Goal: Information Seeking & Learning: Find specific page/section

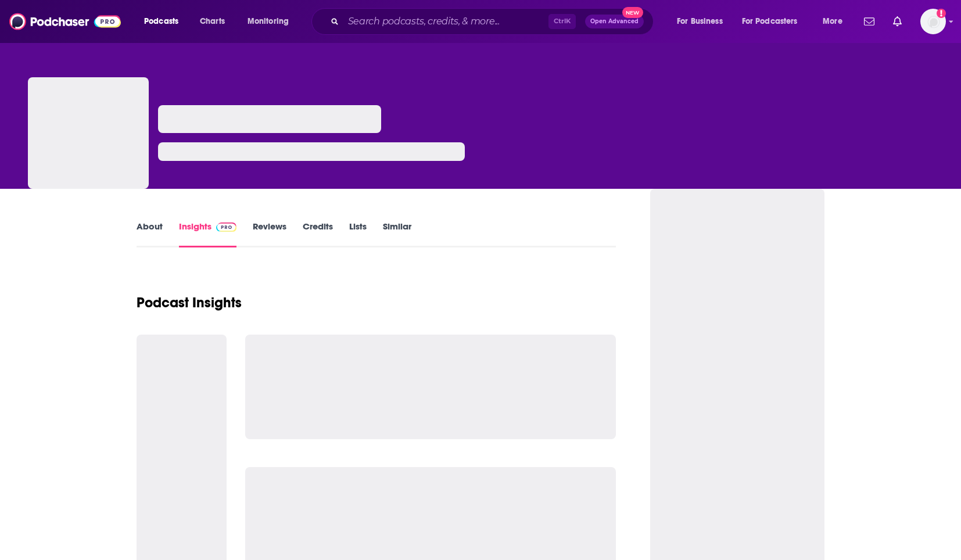
click at [339, 20] on div "Ctrl K Open Advanced New" at bounding box center [482, 21] width 342 height 27
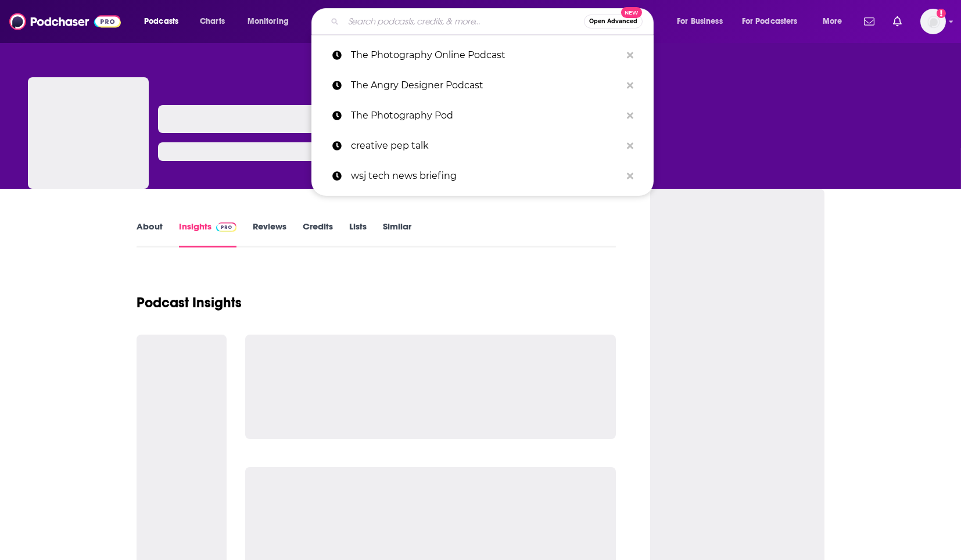
click at [363, 27] on input "Search podcasts, credits, & more..." at bounding box center [463, 21] width 241 height 19
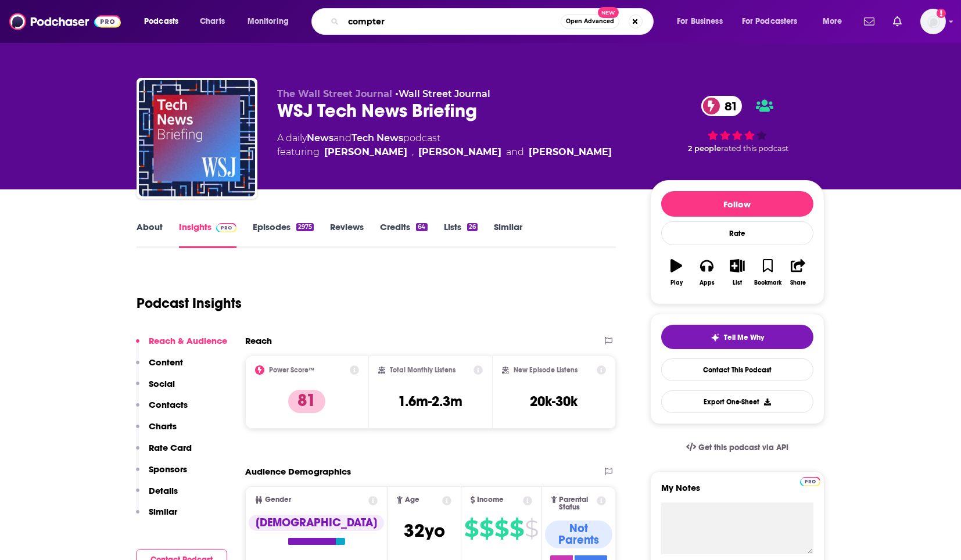
type input "compter"
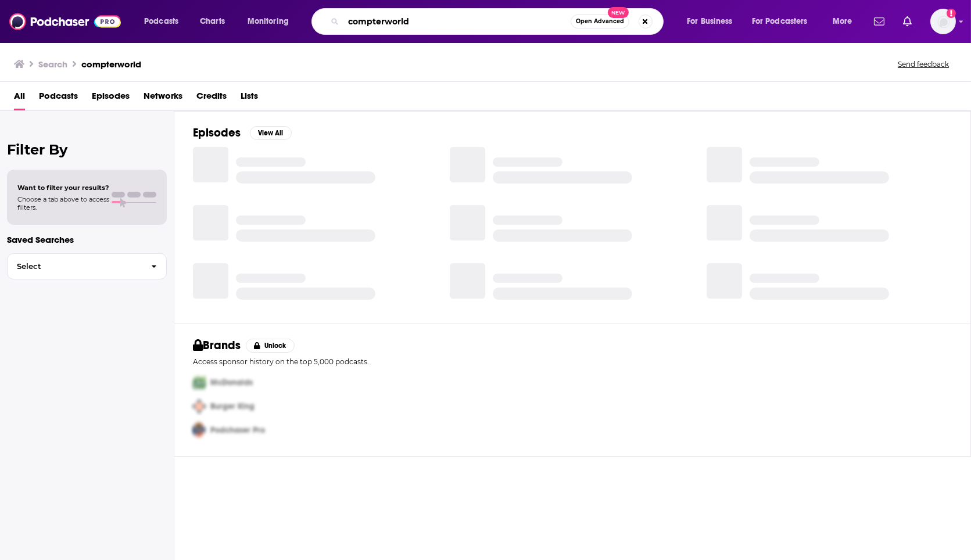
click at [372, 21] on input "compterworld" at bounding box center [456, 21] width 227 height 19
type input "computerworld"
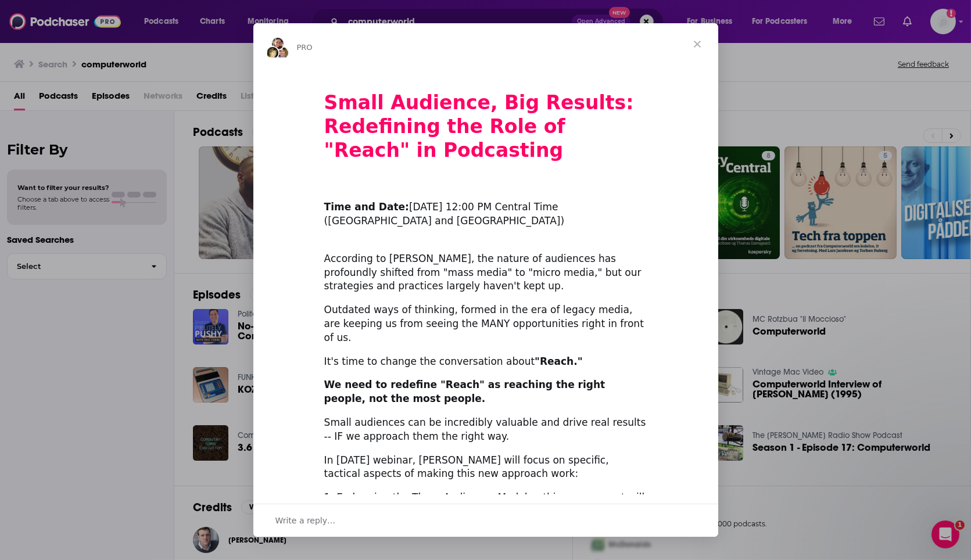
click at [693, 44] on span "Close" at bounding box center [697, 44] width 42 height 42
